Goal: Transaction & Acquisition: Purchase product/service

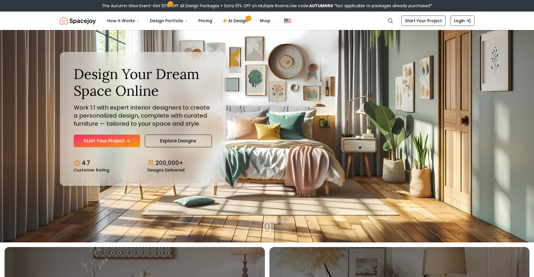
scroll to position [35, 0]
click at [107, 143] on link "Start Your Project" at bounding box center [107, 140] width 66 height 13
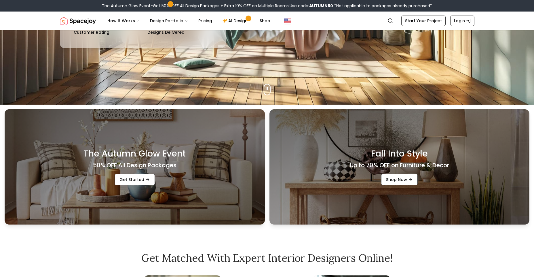
scroll to position [173, 0]
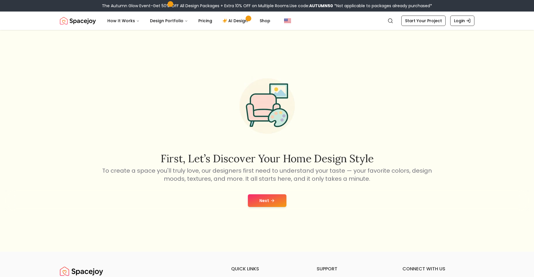
click at [277, 200] on button "Next" at bounding box center [267, 200] width 39 height 13
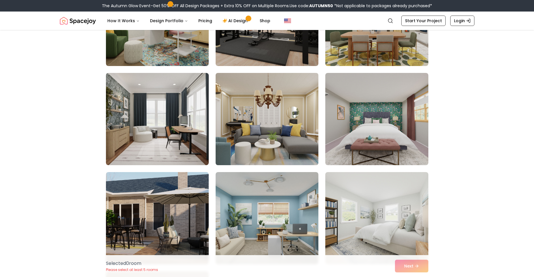
scroll to position [104, 0]
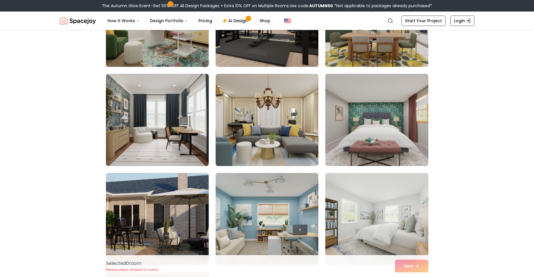
click at [380, 150] on img at bounding box center [377, 119] width 108 height 97
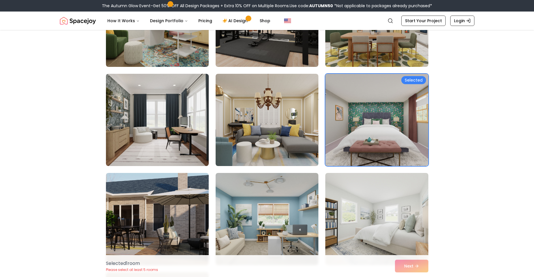
click at [412, 86] on img at bounding box center [377, 119] width 108 height 97
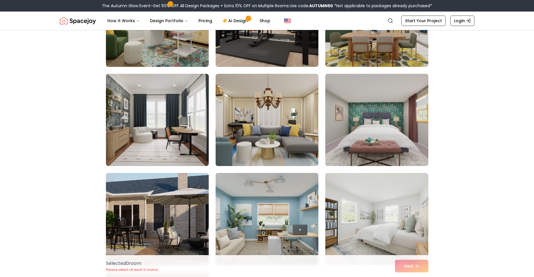
click at [380, 145] on img at bounding box center [377, 119] width 108 height 97
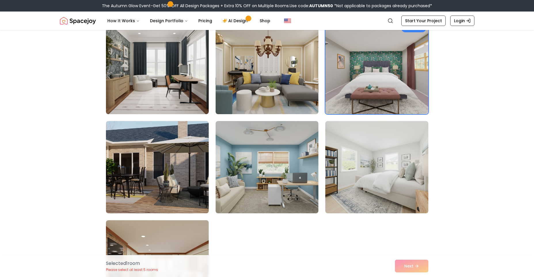
scroll to position [173, 0]
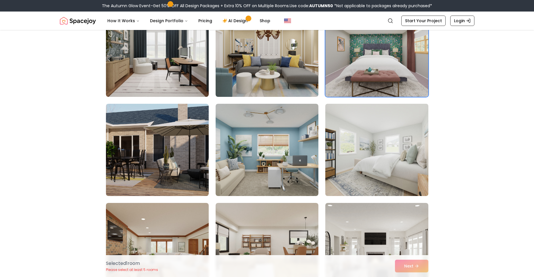
click at [405, 178] on img at bounding box center [377, 149] width 108 height 97
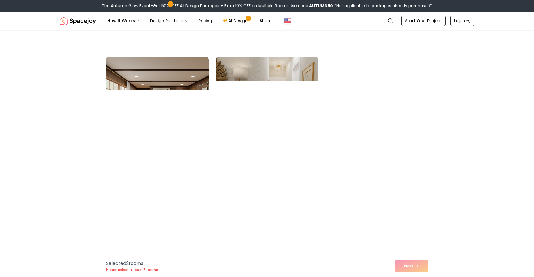
scroll to position [1692, 0]
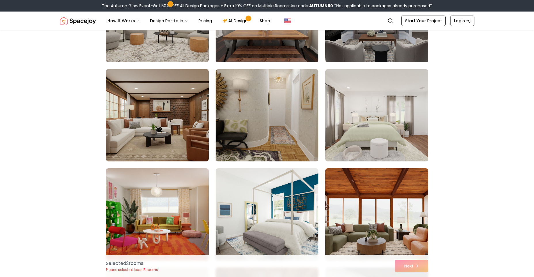
drag, startPoint x: 61, startPoint y: 20, endPoint x: 0, endPoint y: -12, distance: 69.3
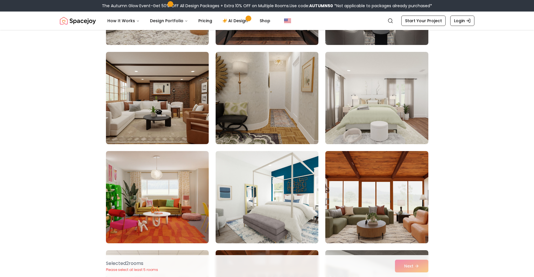
scroll to position [0, 0]
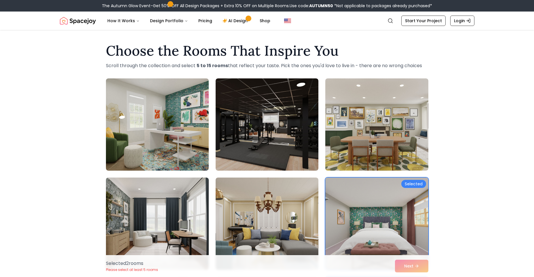
click at [401, 263] on div "Selected 2 room s Please select at least 5 rooms Next" at bounding box center [267, 266] width 332 height 22
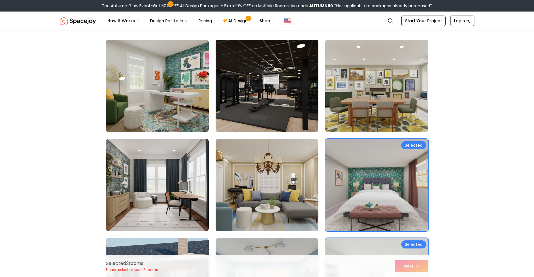
scroll to position [104, 0]
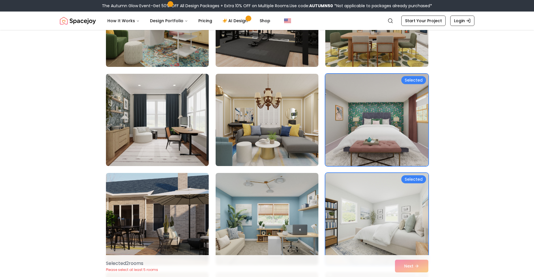
click at [403, 132] on img at bounding box center [377, 119] width 108 height 97
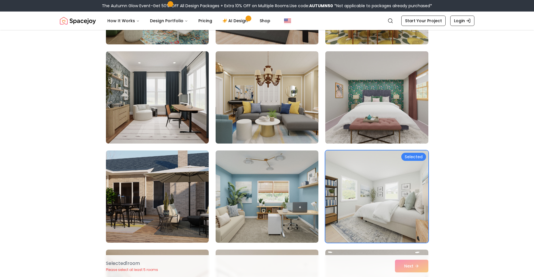
scroll to position [138, 0]
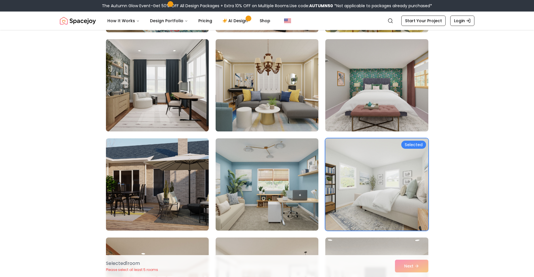
click at [392, 170] on img at bounding box center [377, 184] width 108 height 97
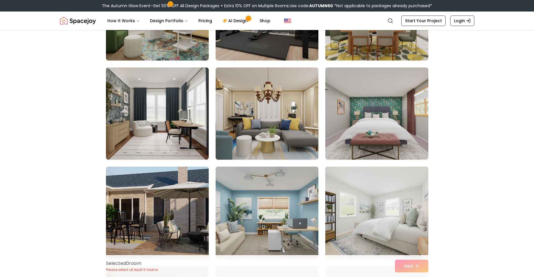
scroll to position [35, 0]
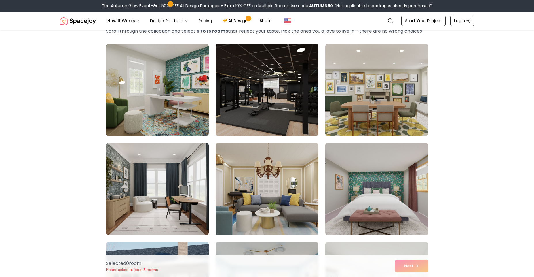
click at [392, 170] on img at bounding box center [377, 188] width 108 height 97
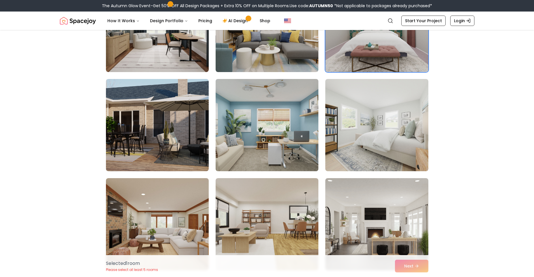
scroll to position [138, 0]
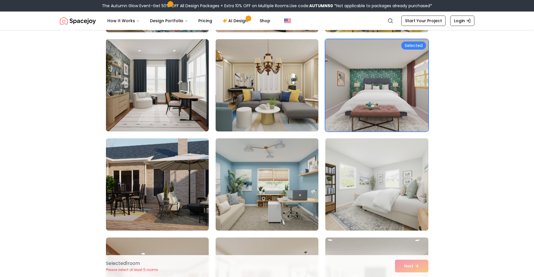
click at [401, 185] on img at bounding box center [377, 184] width 108 height 97
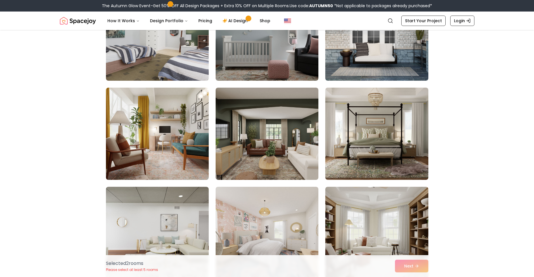
scroll to position [725, 0]
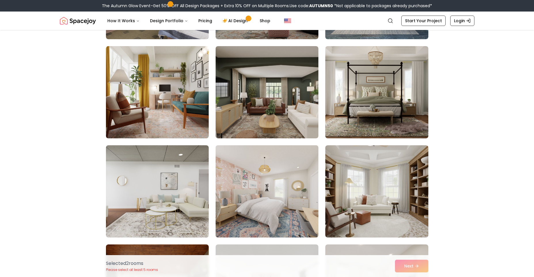
click at [274, 173] on img at bounding box center [267, 191] width 108 height 97
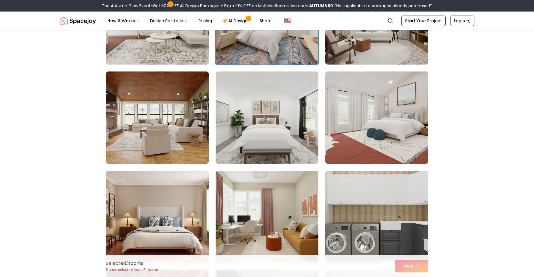
scroll to position [967, 0]
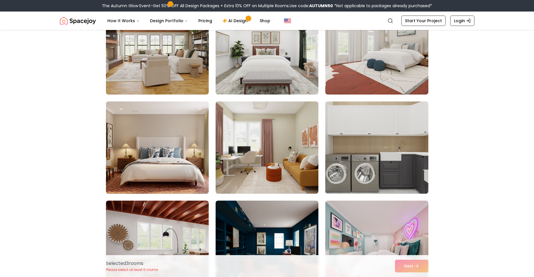
click at [130, 170] on img at bounding box center [157, 147] width 108 height 97
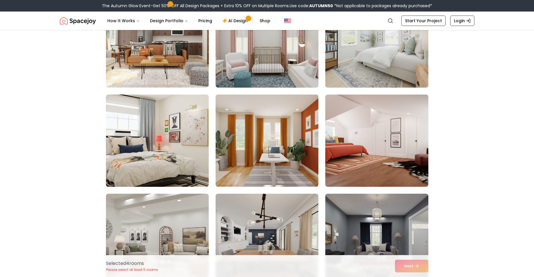
scroll to position [1450, 0]
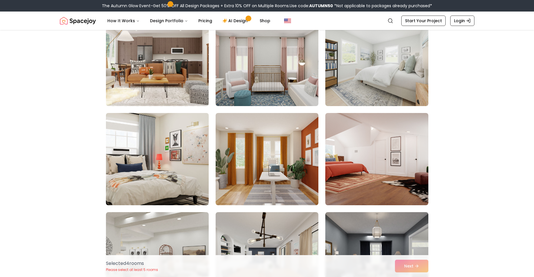
click at [198, 174] on img at bounding box center [157, 159] width 108 height 97
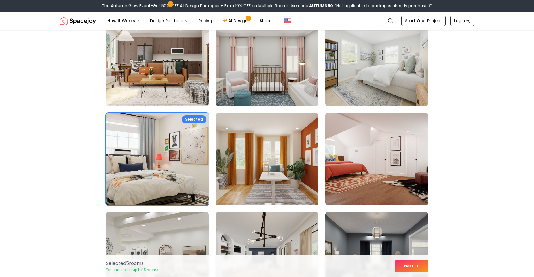
click at [403, 273] on div "Selected 5 room s You can select up to 15 rooms Next" at bounding box center [267, 266] width 332 height 22
click at [403, 270] on button "Next" at bounding box center [411, 265] width 33 height 13
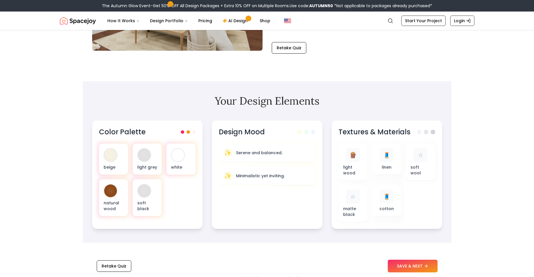
scroll to position [138, 0]
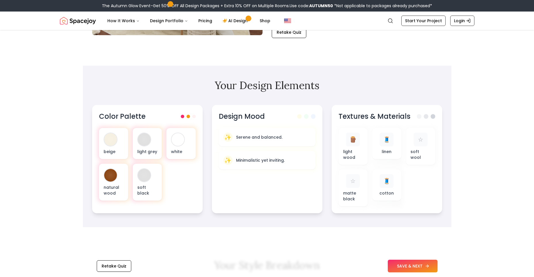
click at [417, 269] on button "SAVE & NEXT" at bounding box center [413, 265] width 50 height 13
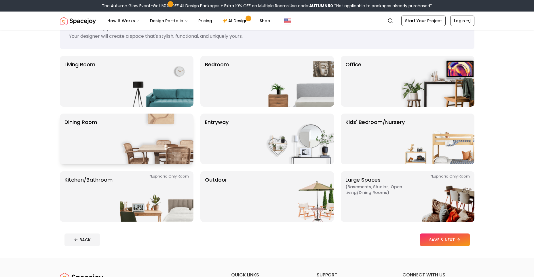
scroll to position [35, 0]
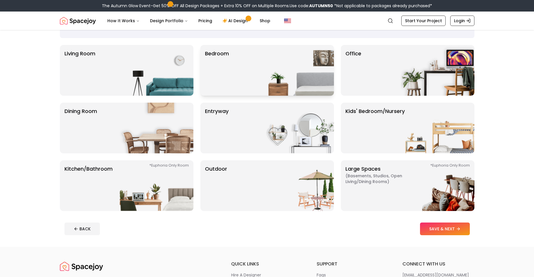
click at [252, 66] on div "Bedroom" at bounding box center [267, 70] width 134 height 51
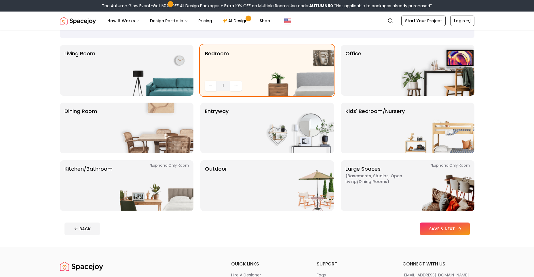
click at [440, 231] on button "SAVE & NEXT" at bounding box center [445, 228] width 50 height 13
